Goal: Contribute content

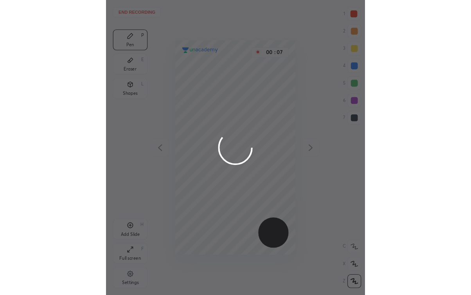
scroll to position [266, 109]
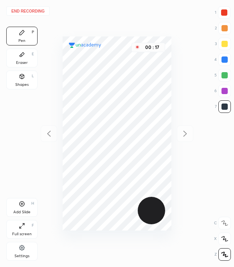
click at [230, 110] on div at bounding box center [224, 106] width 13 height 13
click at [221, 12] on div at bounding box center [224, 12] width 6 height 6
click at [230, 109] on div at bounding box center [224, 106] width 13 height 13
click at [225, 13] on div at bounding box center [224, 12] width 6 height 6
click at [224, 104] on div at bounding box center [225, 106] width 6 height 6
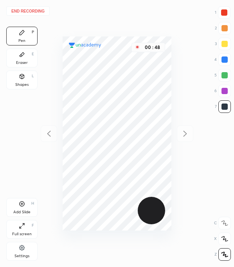
click at [225, 91] on div at bounding box center [225, 91] width 6 height 6
click at [224, 105] on div at bounding box center [225, 106] width 6 height 6
click at [223, 89] on div at bounding box center [225, 91] width 6 height 6
click at [225, 76] on div at bounding box center [225, 75] width 6 height 6
click at [226, 74] on div at bounding box center [225, 75] width 6 height 6
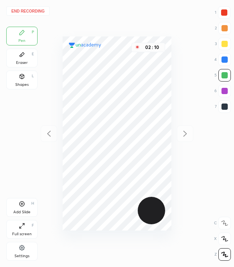
click at [226, 107] on div at bounding box center [225, 106] width 6 height 6
click at [225, 108] on div at bounding box center [225, 106] width 6 height 6
click at [225, 74] on div at bounding box center [225, 75] width 6 height 6
click at [224, 110] on div at bounding box center [224, 106] width 13 height 13
click at [222, 73] on div at bounding box center [225, 75] width 6 height 6
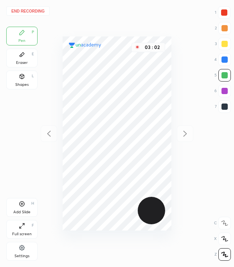
click at [233, 179] on div "End recording 1 2 3 4 5 6 7 R O A L C X Z Erase all C X Z Pen P Eraser E Shapes…" at bounding box center [117, 133] width 234 height 267
click at [222, 14] on div at bounding box center [224, 12] width 6 height 6
click at [17, 208] on div "Add Slide H" at bounding box center [21, 207] width 31 height 19
click at [221, 105] on div at bounding box center [224, 106] width 13 height 13
click at [222, 24] on div at bounding box center [224, 28] width 13 height 13
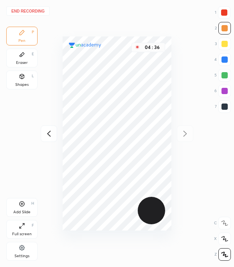
click at [225, 9] on div at bounding box center [224, 12] width 13 height 13
click at [50, 133] on icon at bounding box center [48, 133] width 9 height 9
click at [29, 11] on button "End recording" at bounding box center [27, 10] width 43 height 9
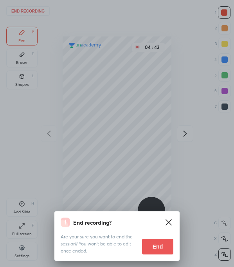
click at [150, 245] on button "End" at bounding box center [157, 246] width 31 height 16
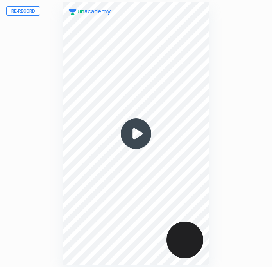
scroll to position [38881, 39001]
